Goal: Transaction & Acquisition: Purchase product/service

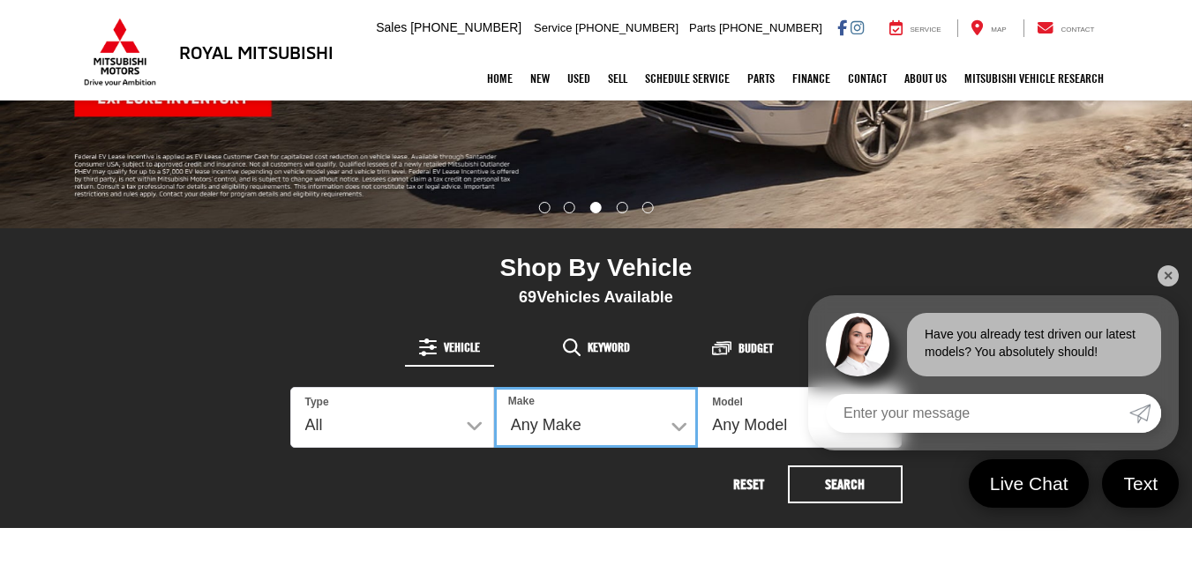
click at [677, 430] on select "Any Make Buick Chevrolet Ford GMC Honda Hyundai Mitsubishi Nissan Toyota Volksw…" at bounding box center [596, 417] width 204 height 61
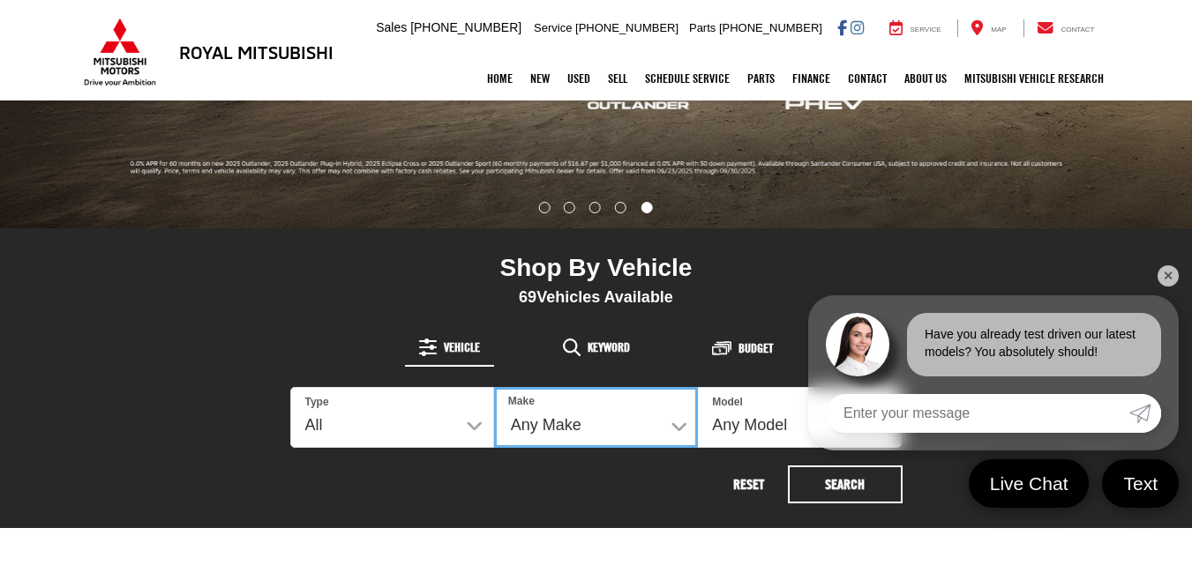
click at [677, 429] on select "Any Make Buick Chevrolet Ford GMC Honda Hyundai Mitsubishi Nissan Toyota Volksw…" at bounding box center [596, 417] width 204 height 61
select select "Mitsubishi"
click at [494, 387] on select "Any Make Buick Chevrolet Ford GMC Honda Hyundai Mitsubishi Nissan Toyota Volksw…" at bounding box center [596, 417] width 204 height 61
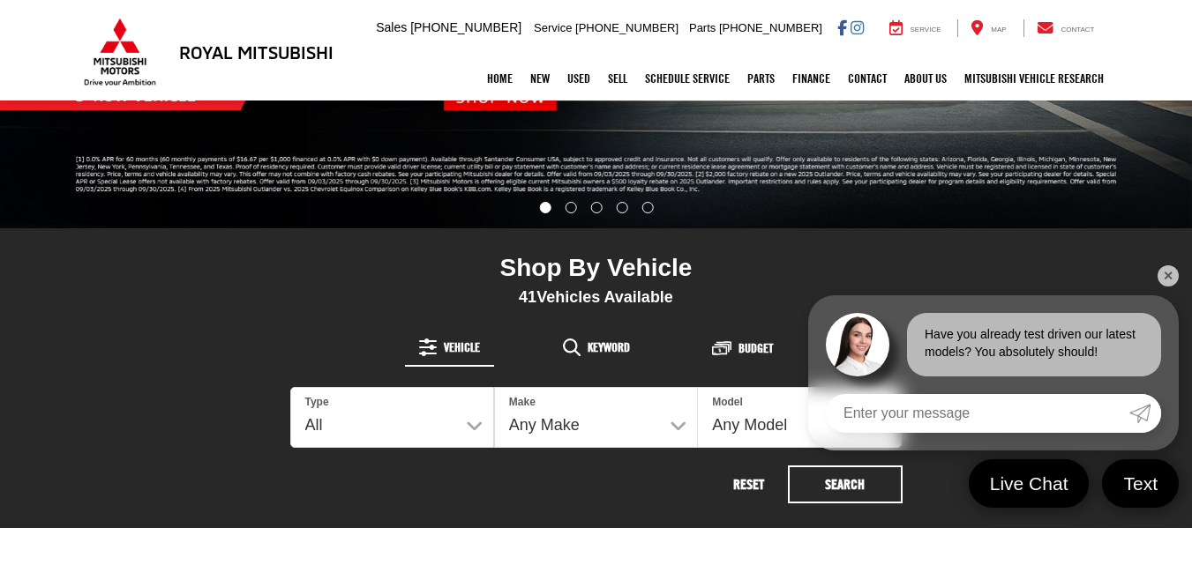
click at [1170, 273] on link "✕" at bounding box center [1167, 276] width 21 height 21
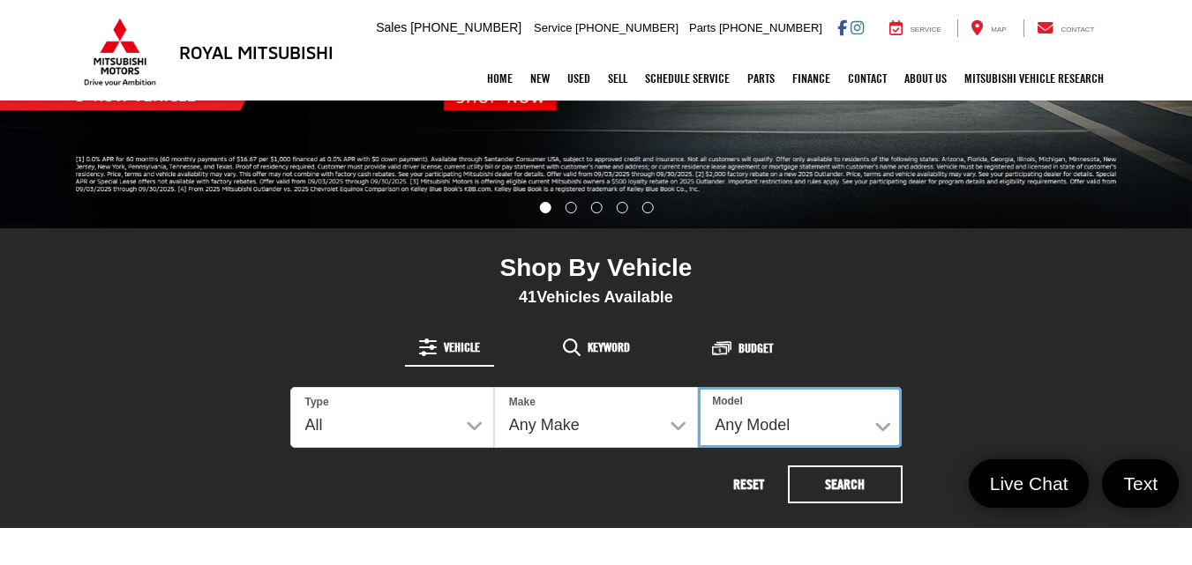
click at [880, 424] on select "Any Model Eclipse Cross Outlander Outlander PHEV Outlander Sport" at bounding box center [800, 417] width 204 height 61
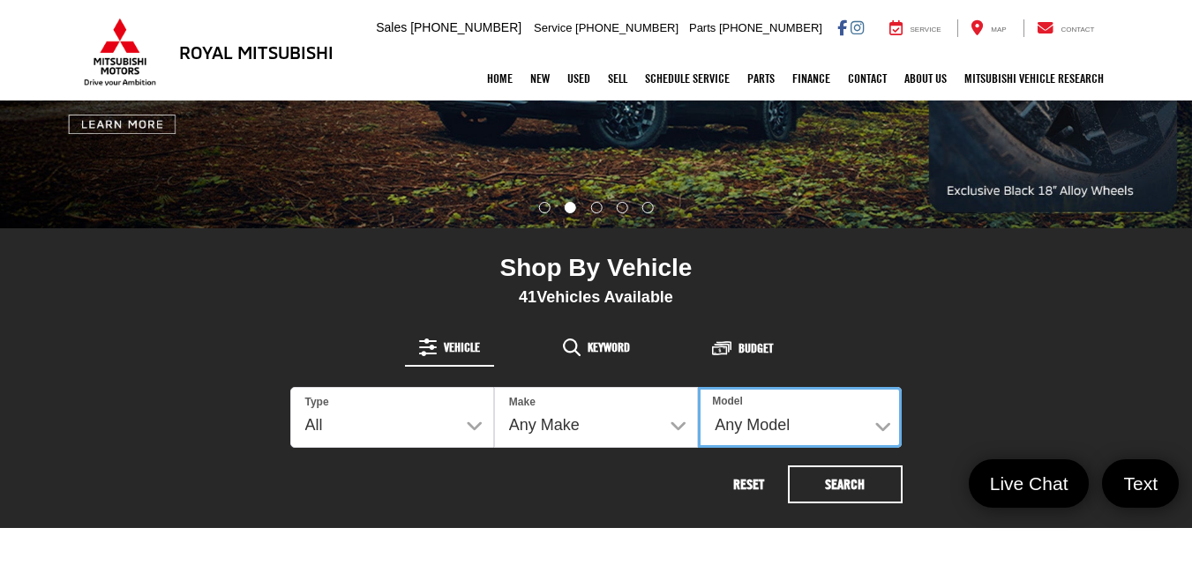
select select "Outlander Sport"
click at [698, 387] on select "Any Model Eclipse Cross Outlander Outlander PHEV Outlander Sport" at bounding box center [800, 417] width 204 height 61
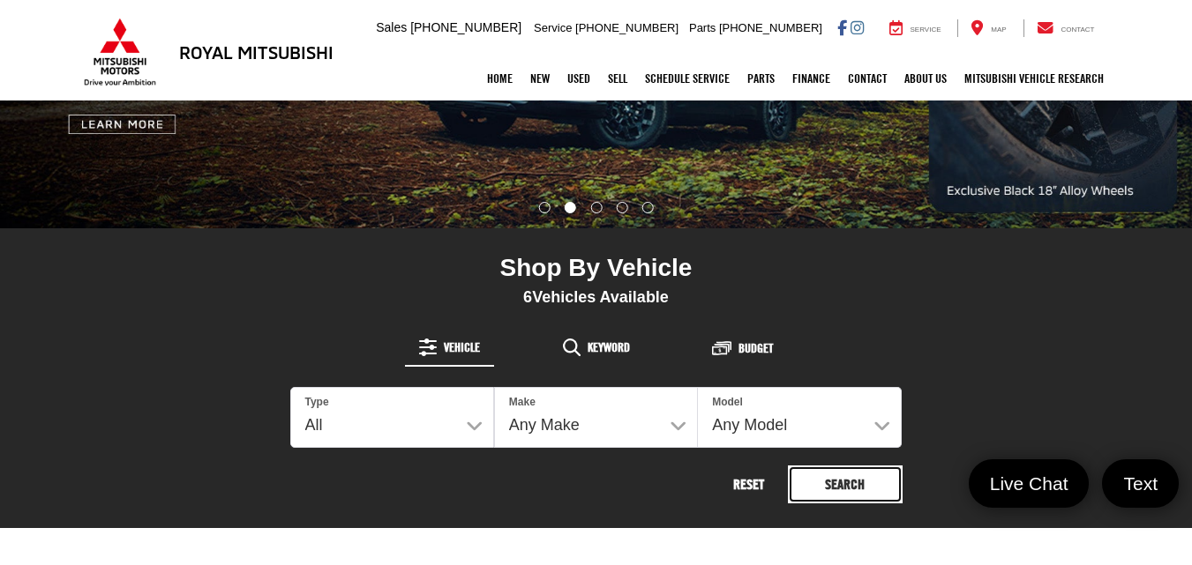
click at [855, 479] on button "Search" at bounding box center [845, 485] width 115 height 38
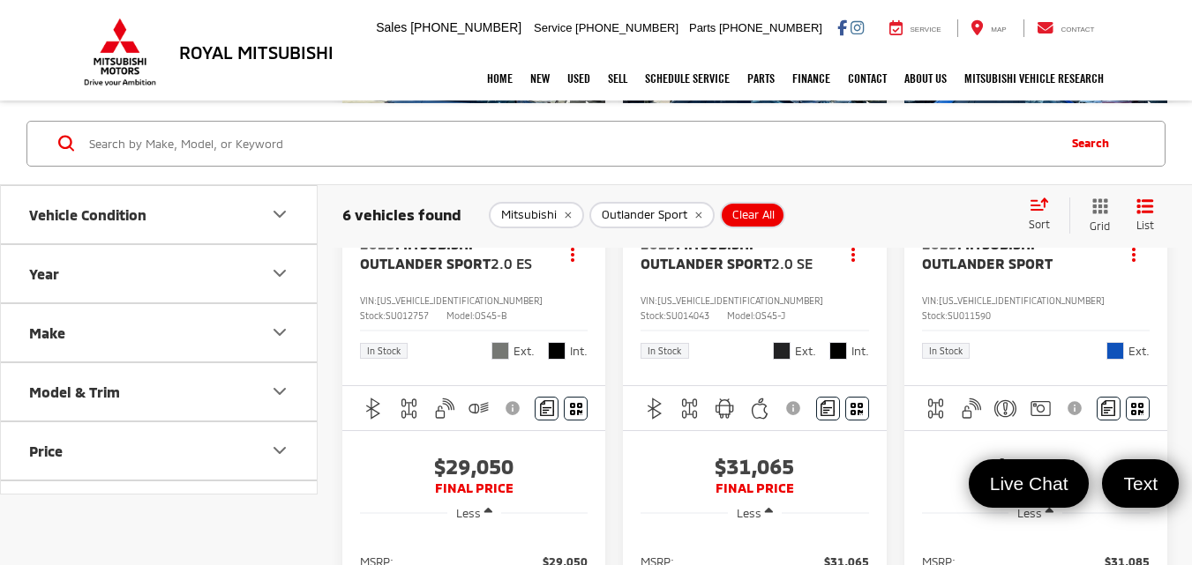
scroll to position [346, 0]
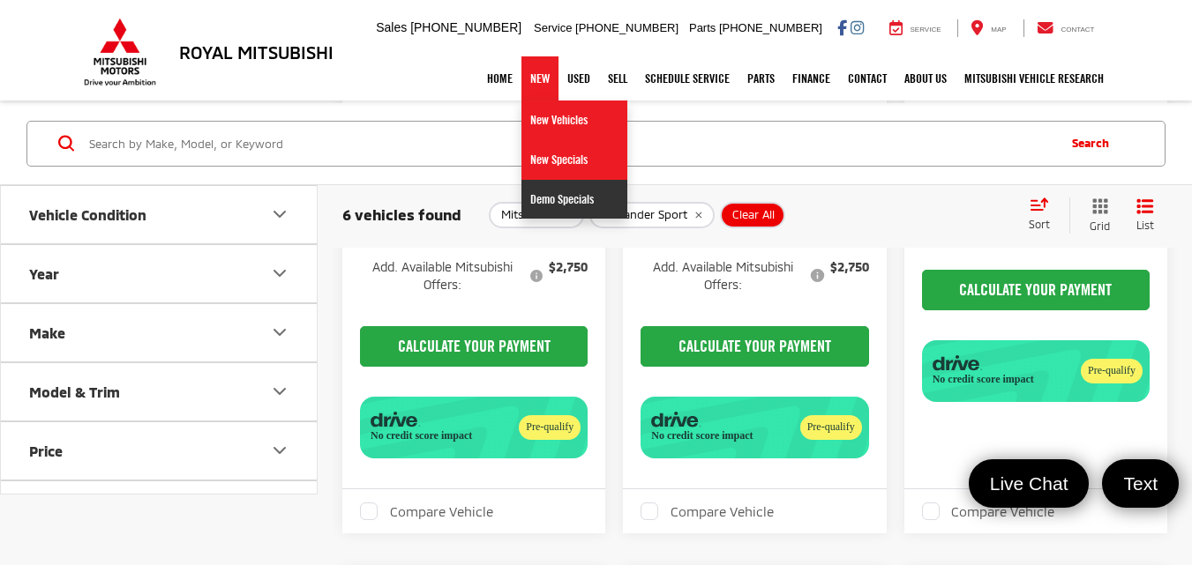
click at [550, 200] on link "Demo Specials" at bounding box center [574, 199] width 106 height 39
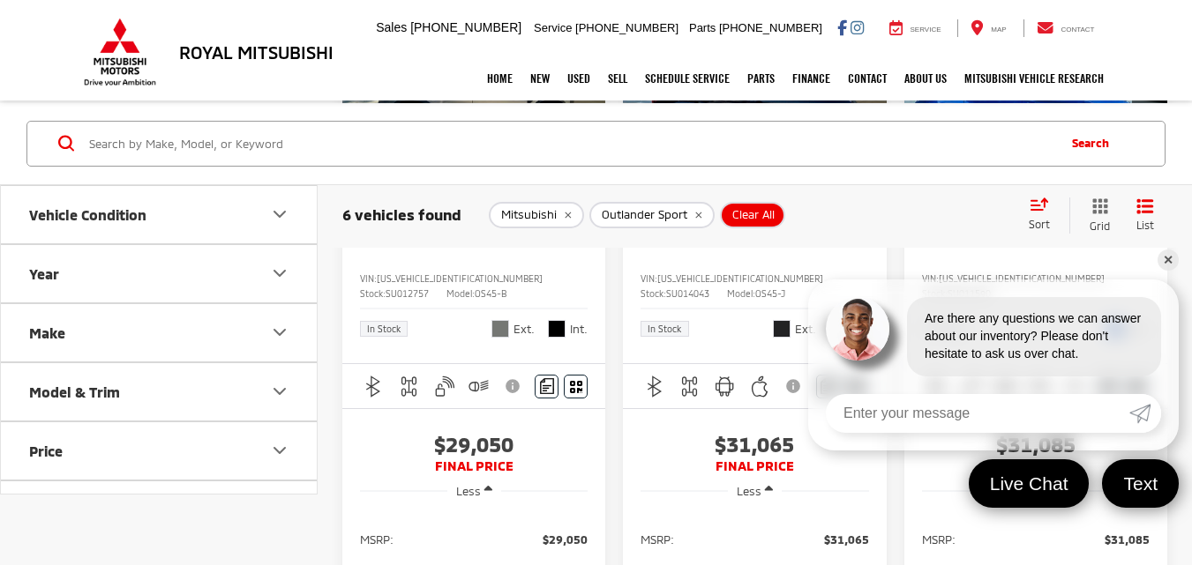
scroll to position [331, 0]
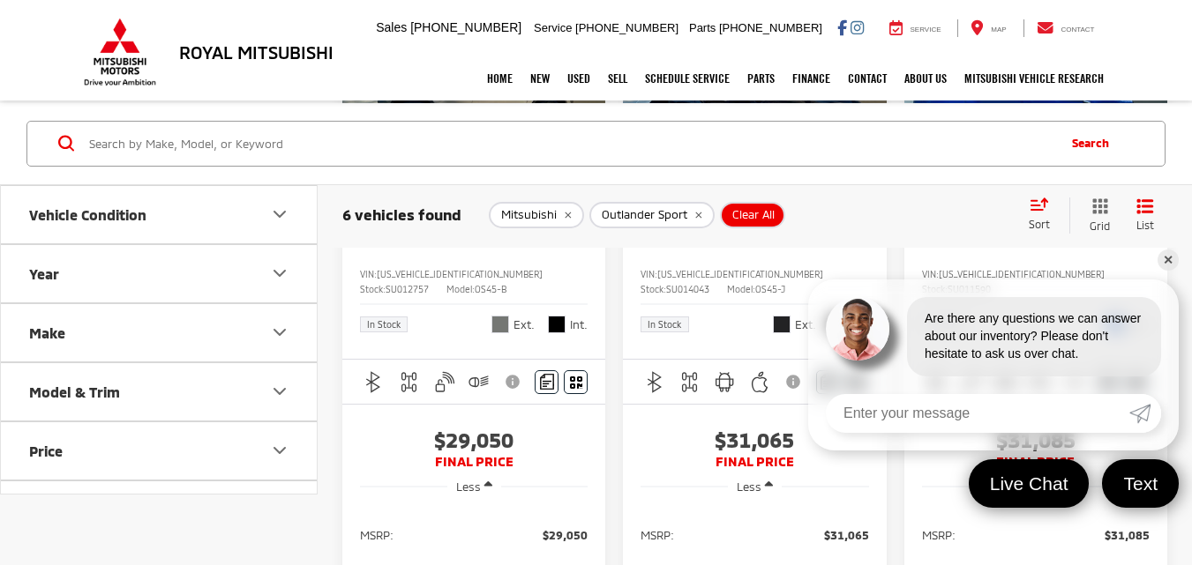
click at [278, 273] on icon "Year" at bounding box center [279, 273] width 11 height 5
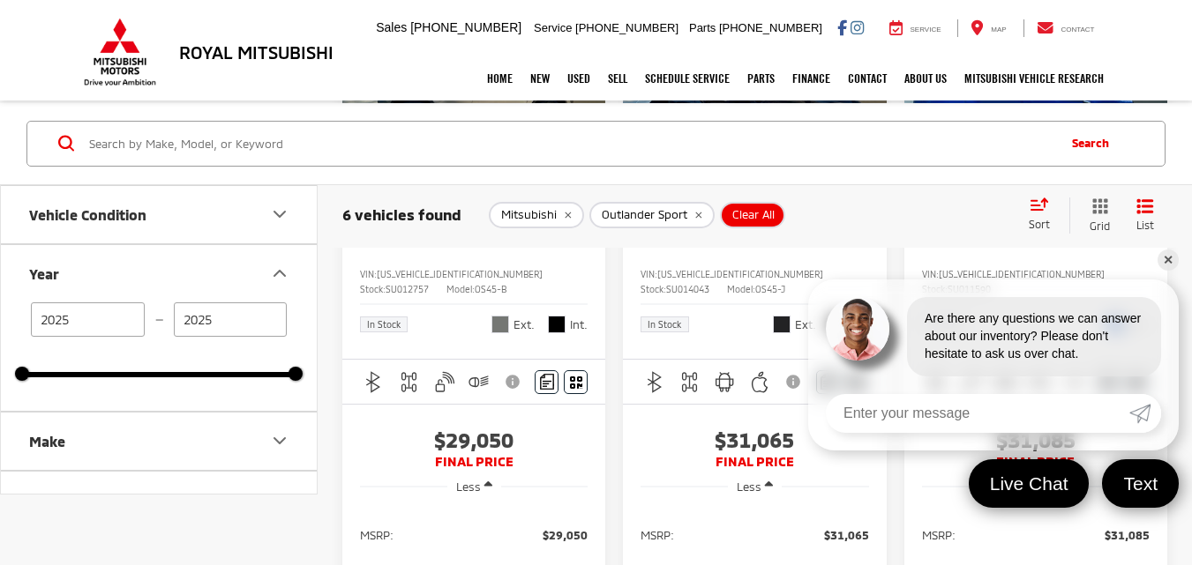
click at [99, 320] on input "2025" at bounding box center [88, 319] width 114 height 34
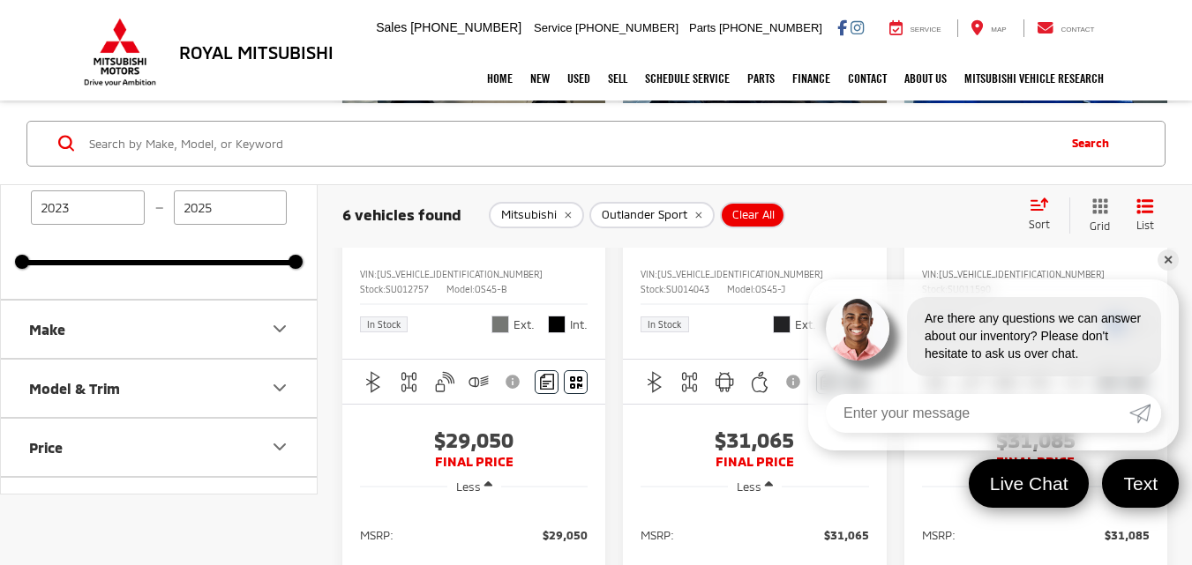
scroll to position [119, 0]
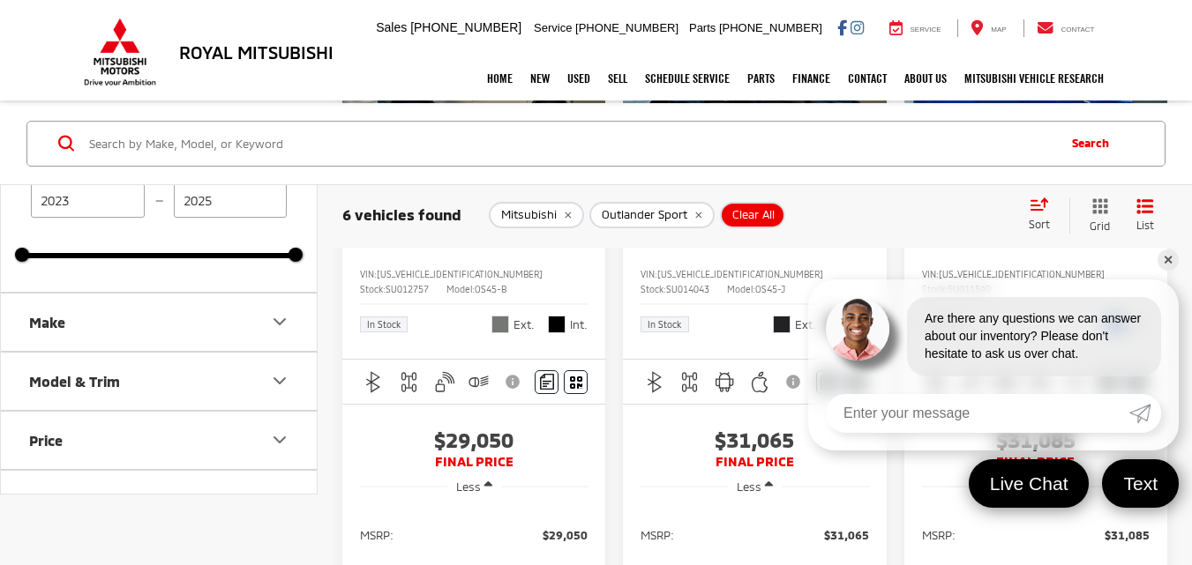
type input "2023"
click at [281, 317] on icon "Make" at bounding box center [279, 321] width 21 height 21
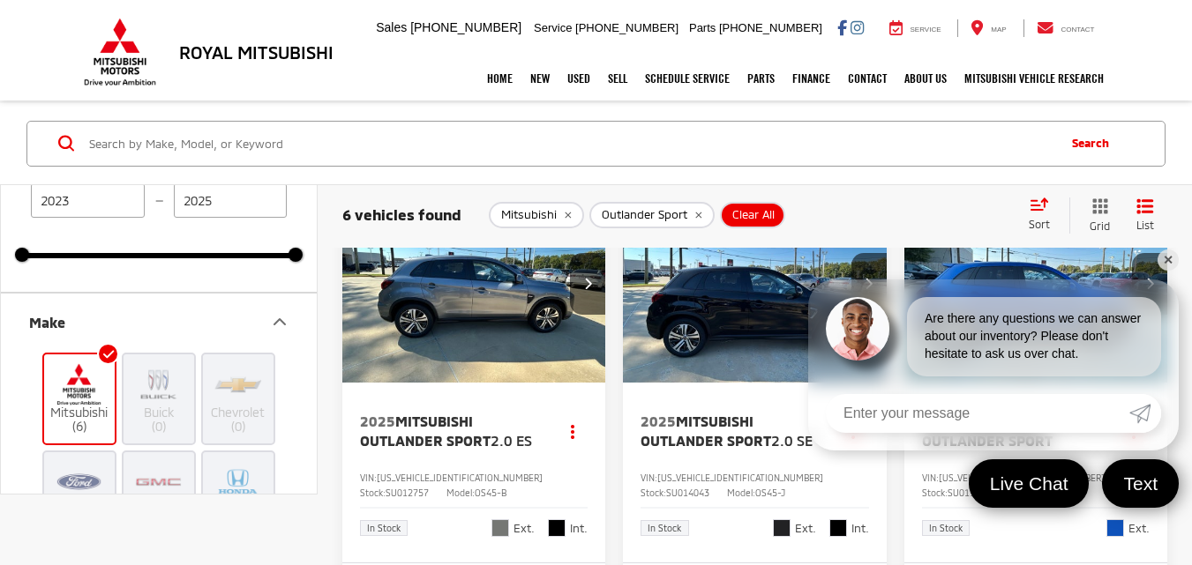
scroll to position [64, 0]
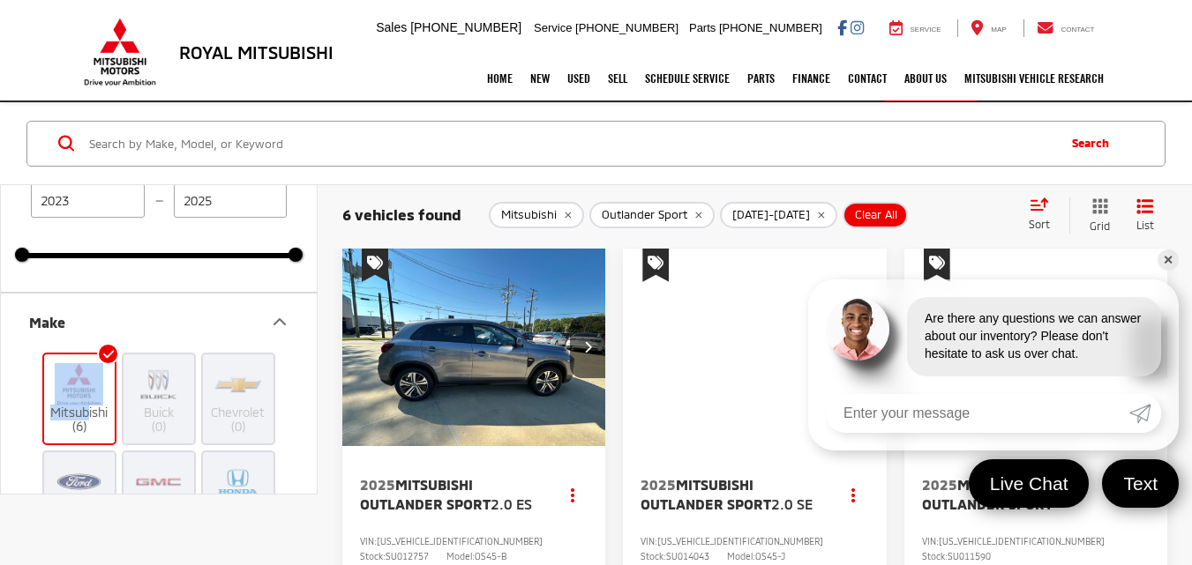
drag, startPoint x: 84, startPoint y: 409, endPoint x: 287, endPoint y: 266, distance: 248.7
click at [271, 258] on div "Vehicle Condition Year 2023 — 2025 2025 2025 Make Mitsubishi (6) Buick (0) Chev…" at bounding box center [159, 339] width 316 height 310
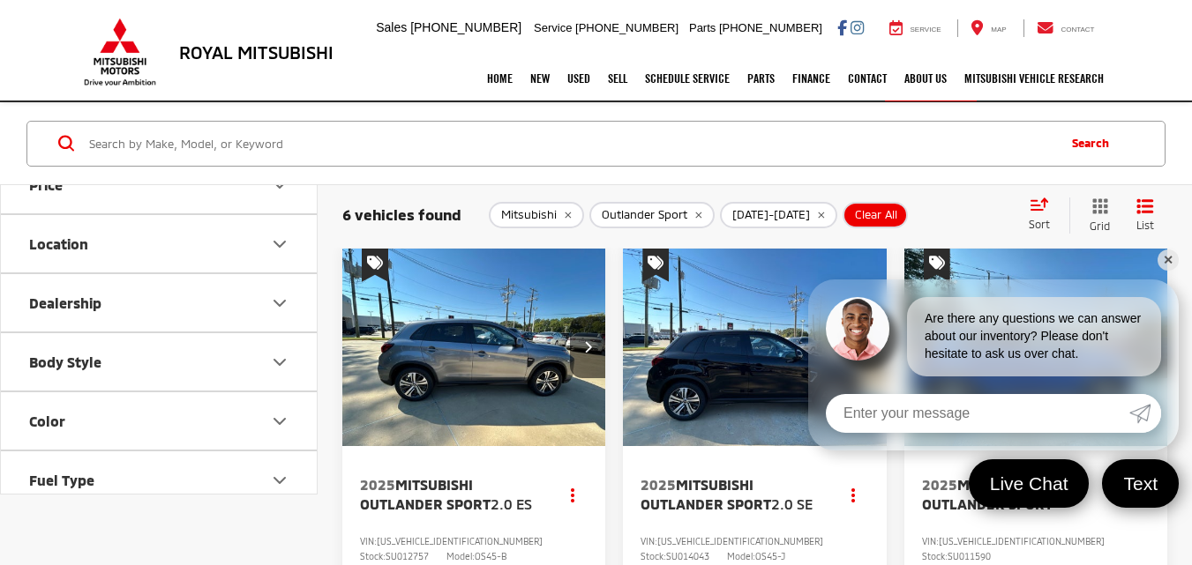
scroll to position [700, 0]
click at [280, 191] on icon "Price" at bounding box center [279, 179] width 21 height 21
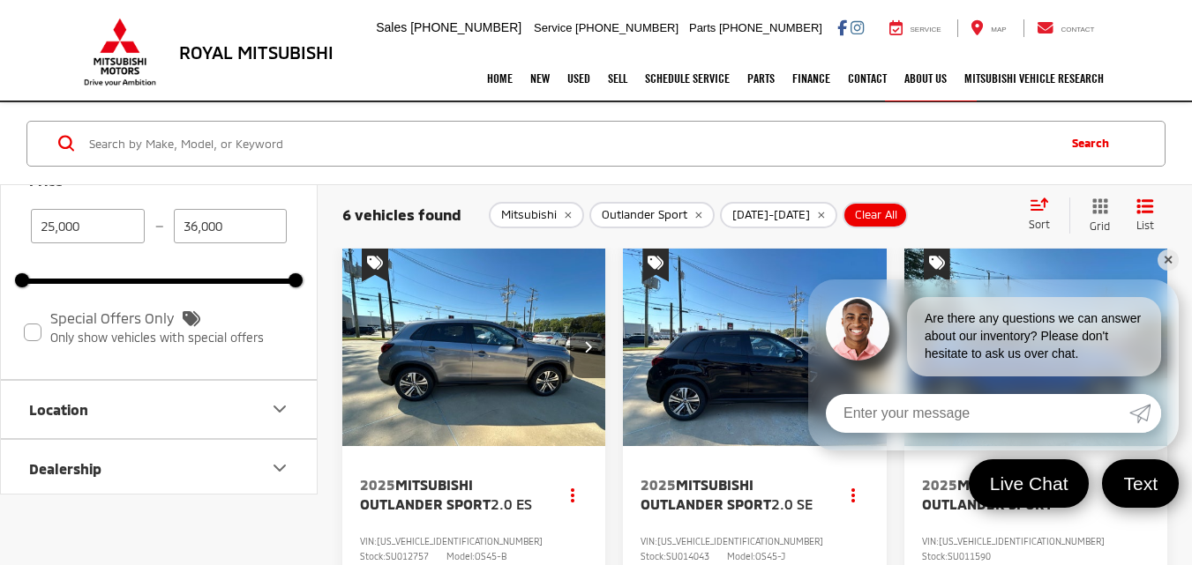
click at [53, 243] on input "25,000" at bounding box center [88, 226] width 114 height 34
type input "15,000"
drag, startPoint x: 236, startPoint y: 304, endPoint x: 177, endPoint y: 303, distance: 59.1
click at [177, 243] on input "36,000" at bounding box center [231, 226] width 114 height 34
click at [198, 243] on input "36,000" at bounding box center [231, 226] width 114 height 34
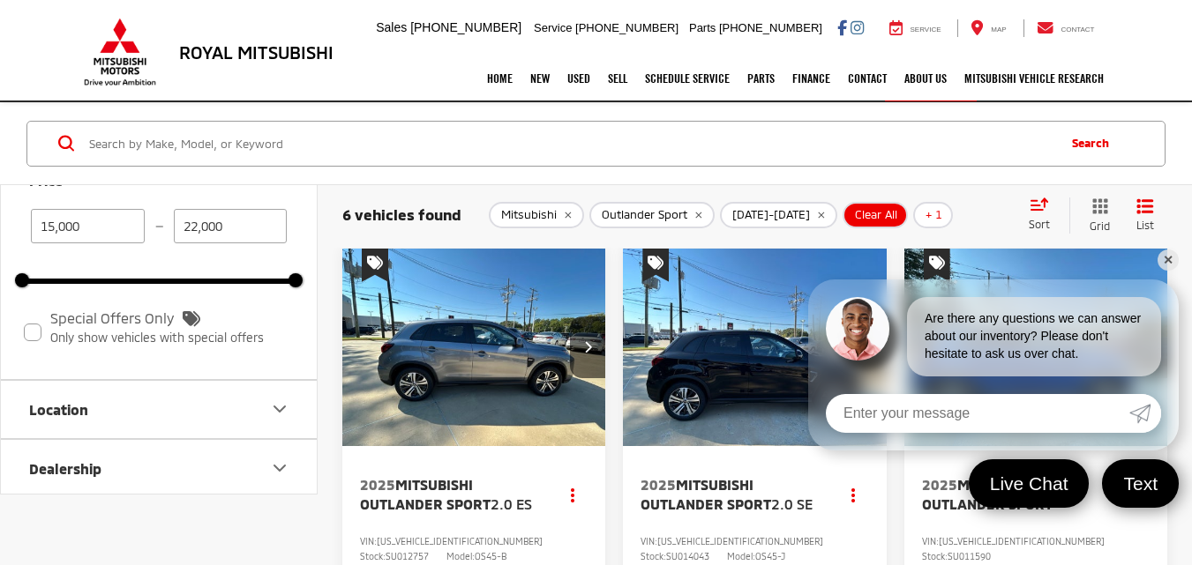
type input "22,000"
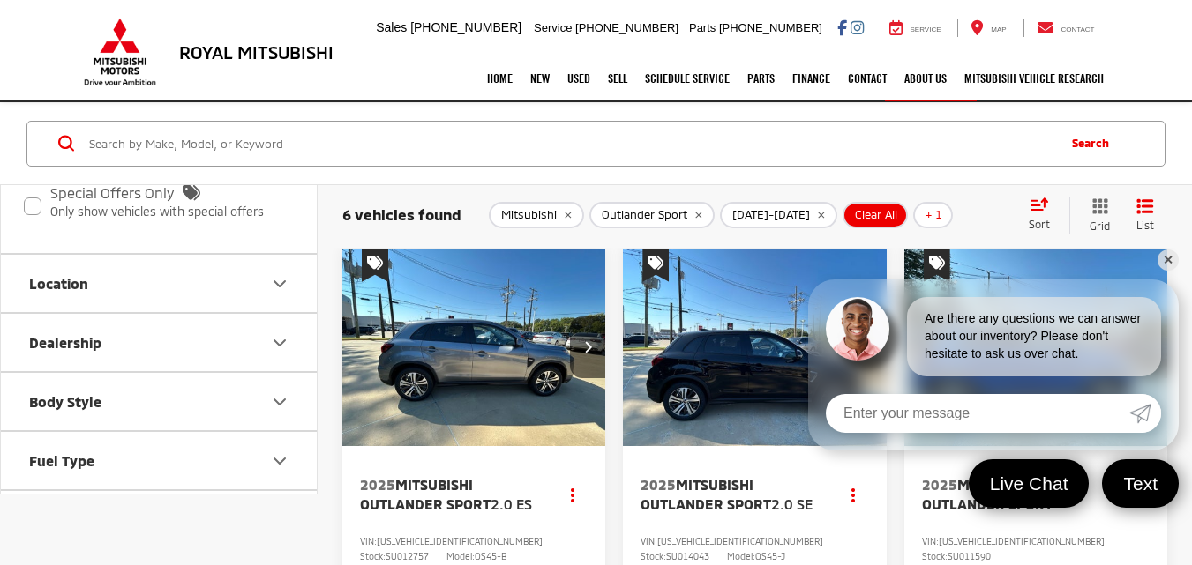
scroll to position [533, 0]
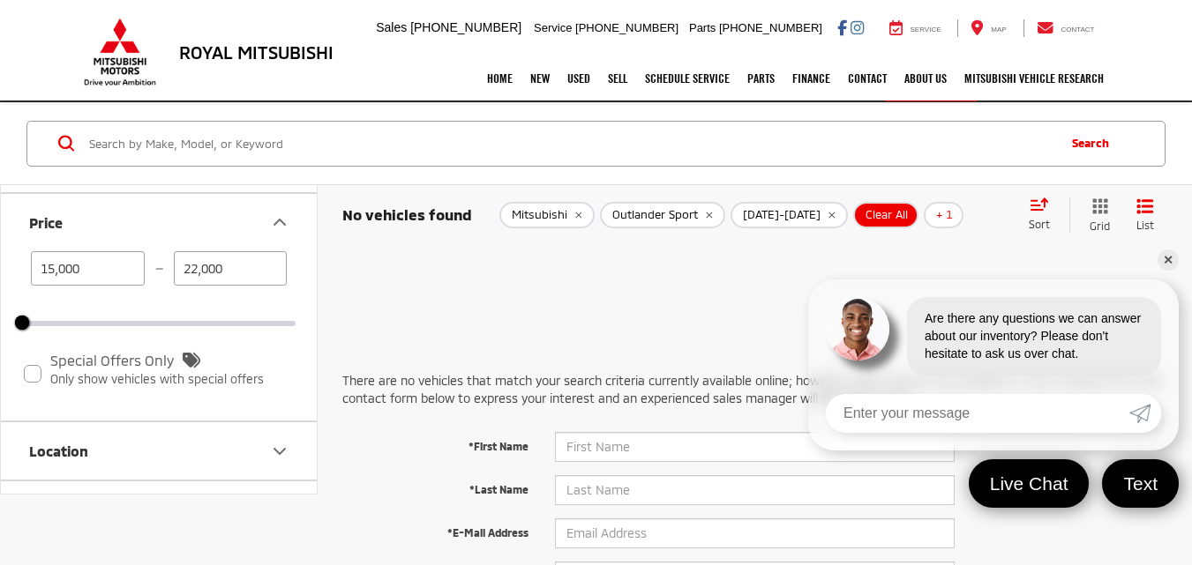
click at [1169, 261] on link "✕" at bounding box center [1167, 260] width 21 height 21
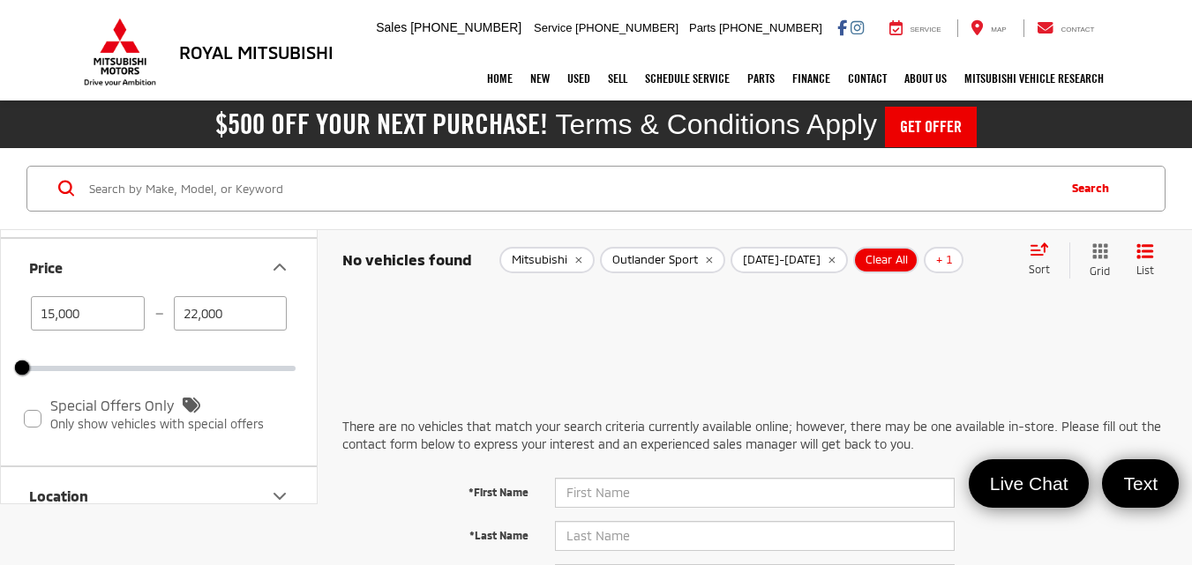
scroll to position [0, 0]
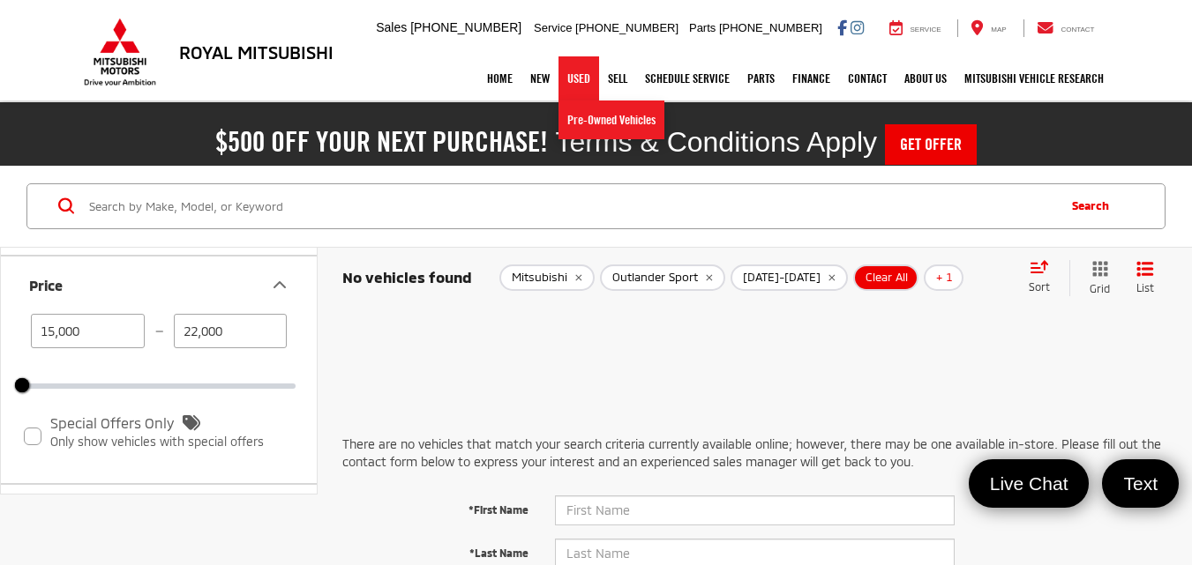
click at [566, 79] on link "Used" at bounding box center [578, 78] width 41 height 44
